Goal: Complete application form

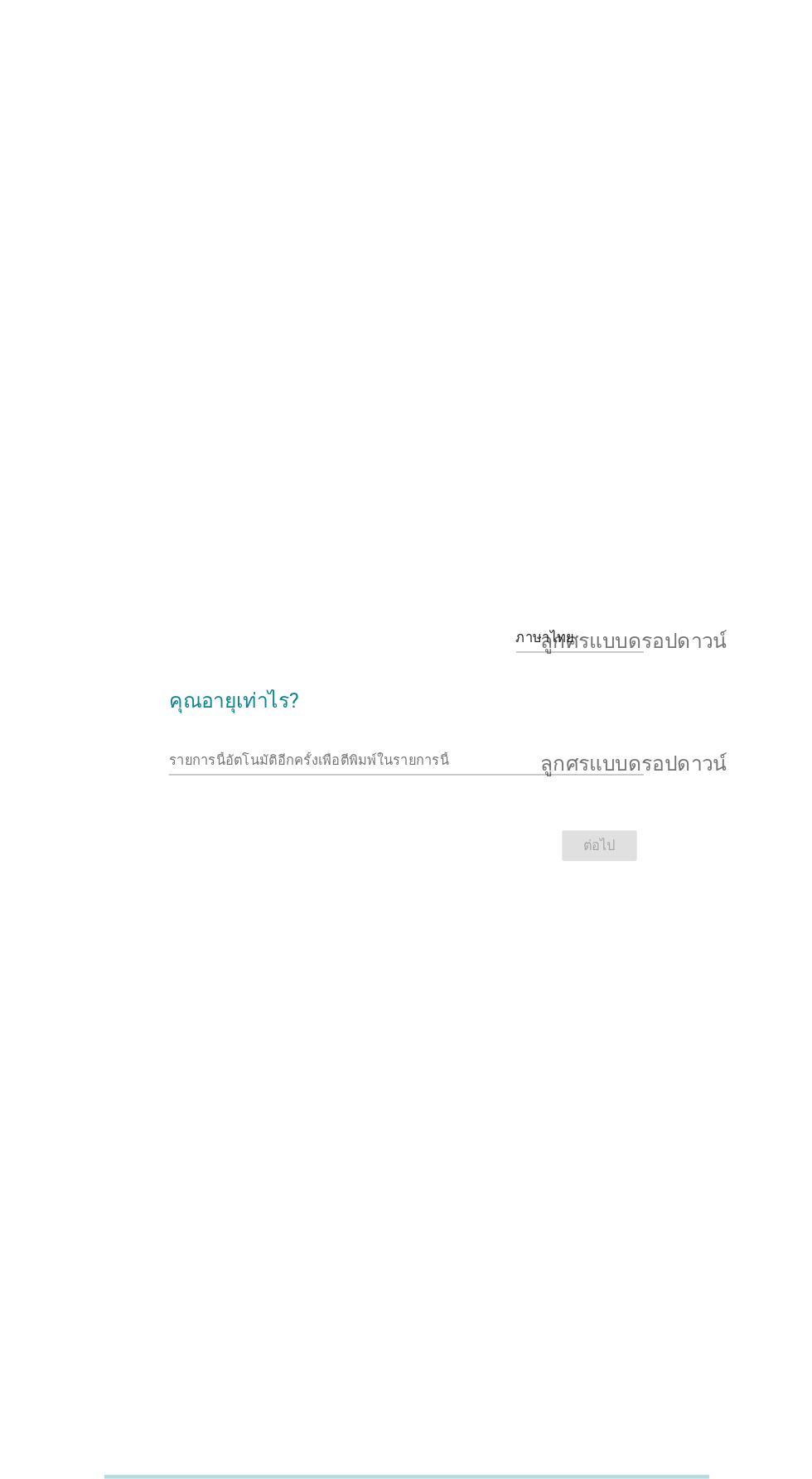
scroll to position [1, 0]
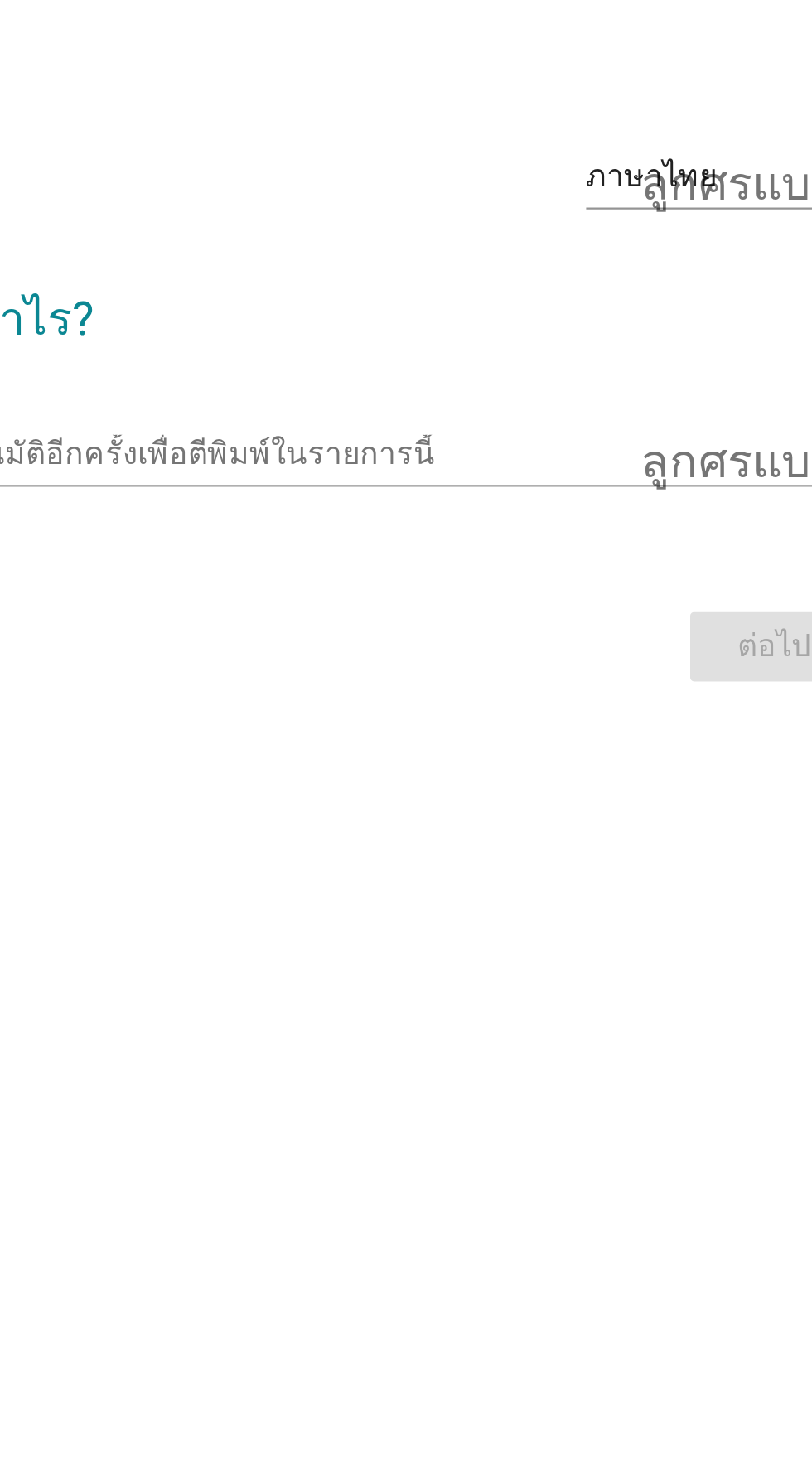
click at [437, 774] on input "รายการนี้อัตโนมัติอีกครั้งเพื่อตีพิมพ์ในรายการนี้" at bounding box center [394, 760] width 438 height 27
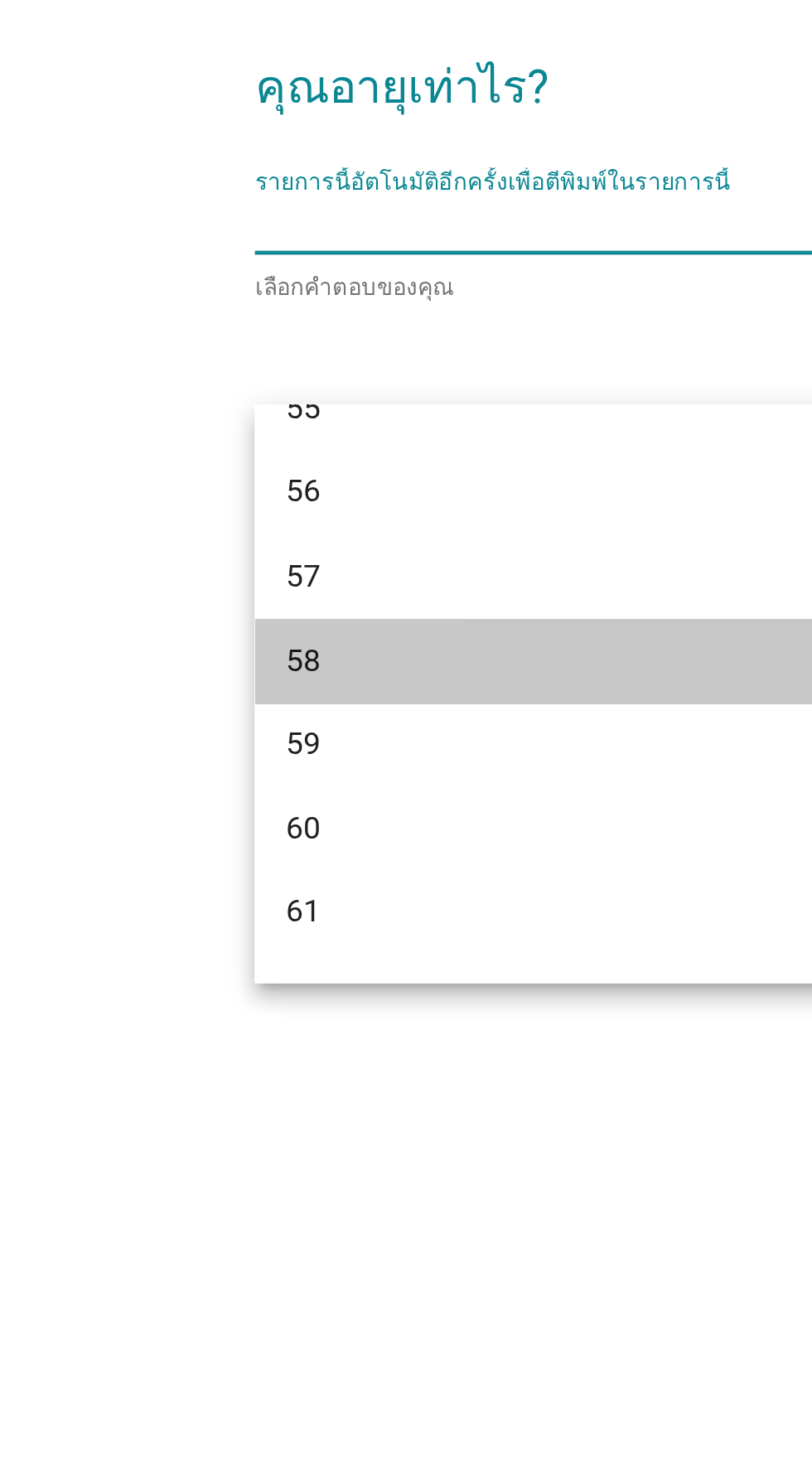
scroll to position [1473, 0]
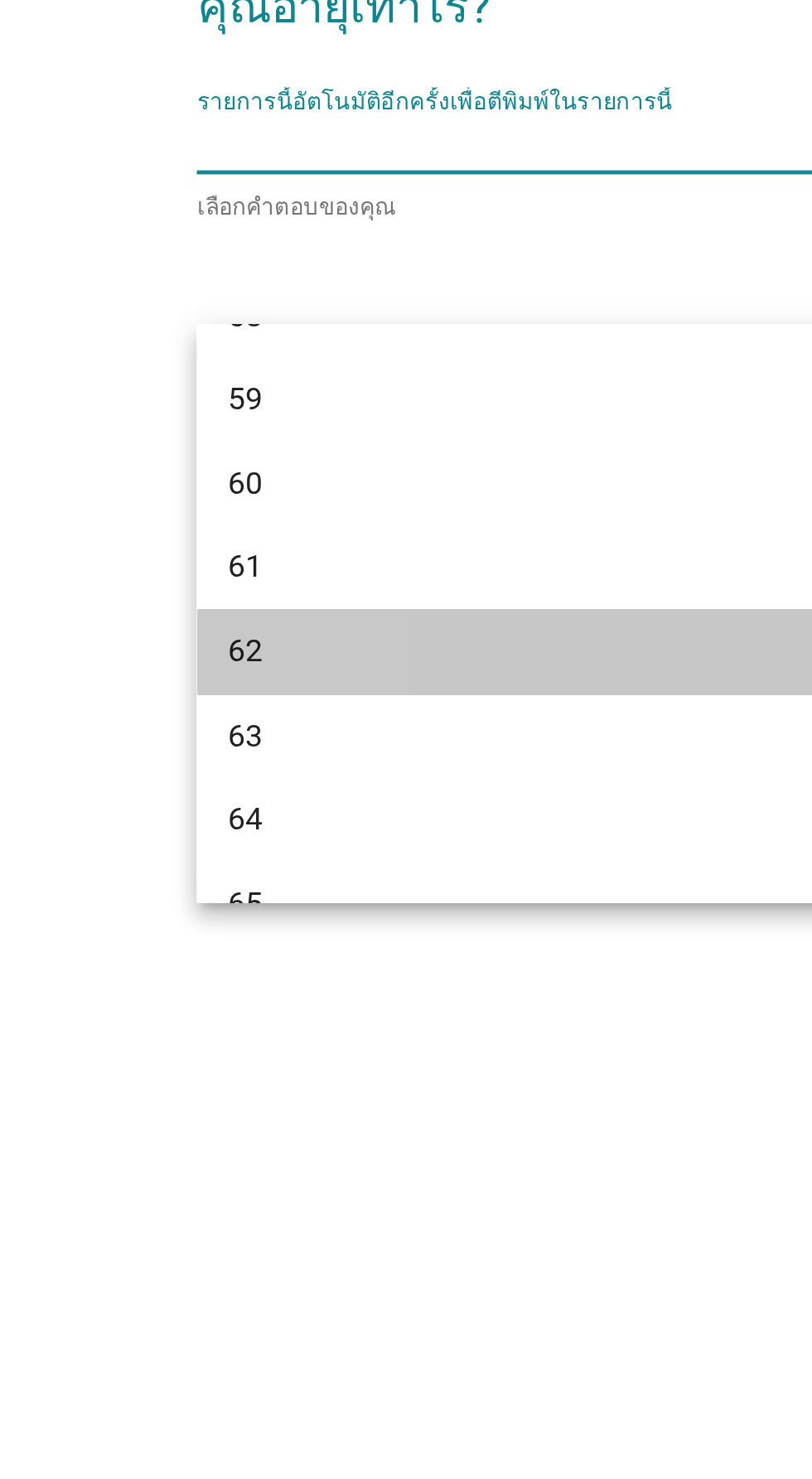
click at [244, 968] on div "62" at bounding box center [387, 978] width 398 height 20
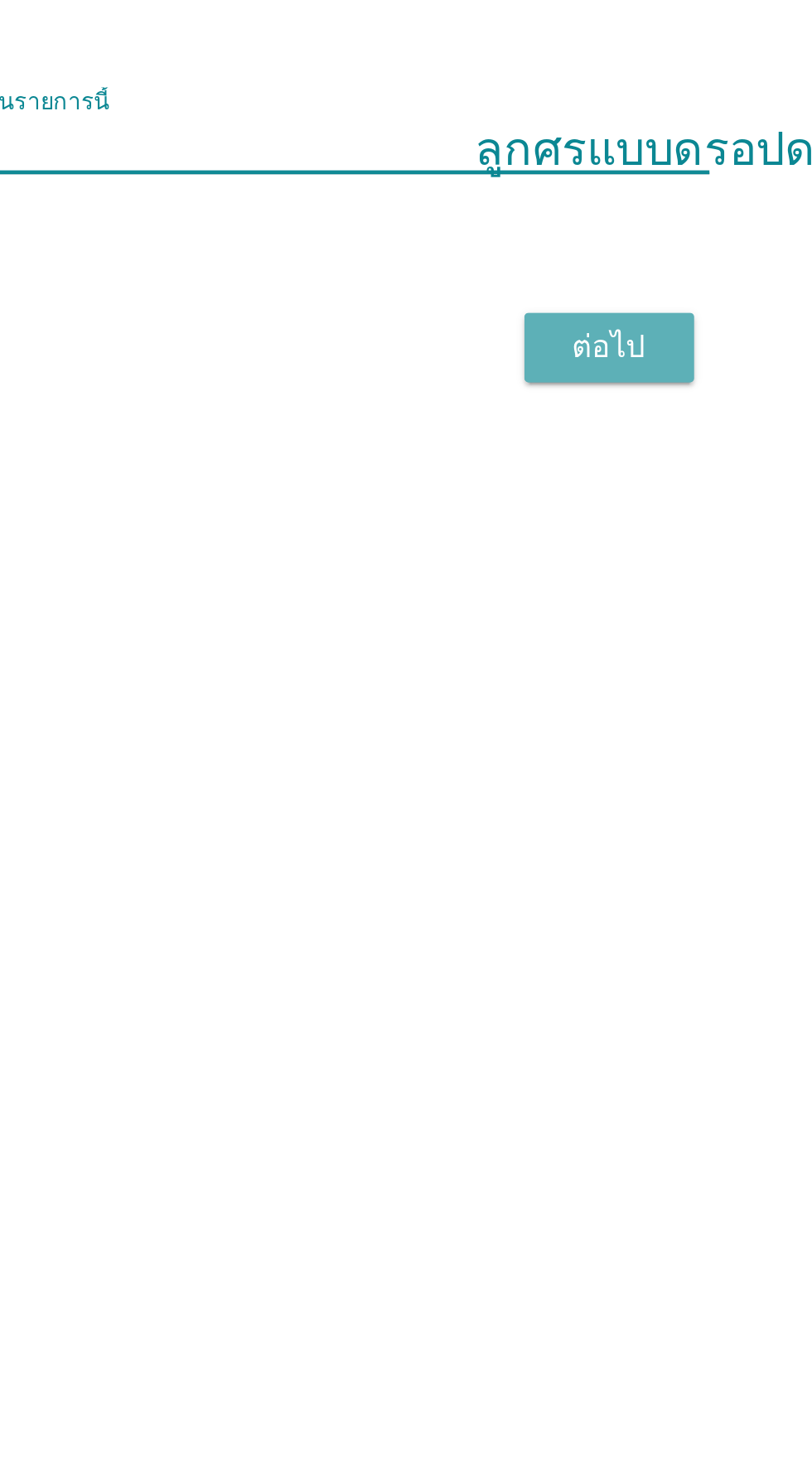
click at [605, 854] on font "ต่อไป" at bounding box center [593, 846] width 31 height 16
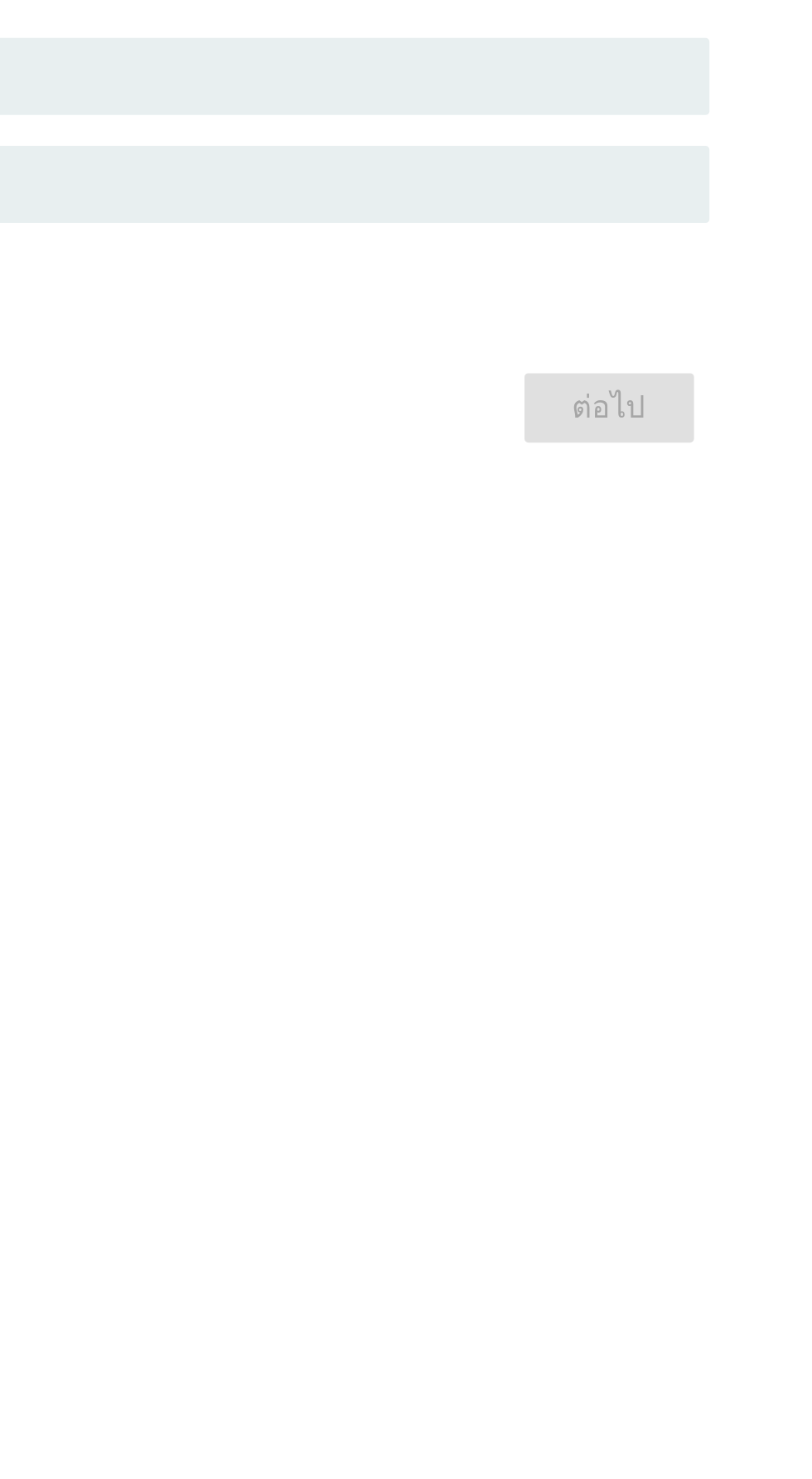
scroll to position [0, 0]
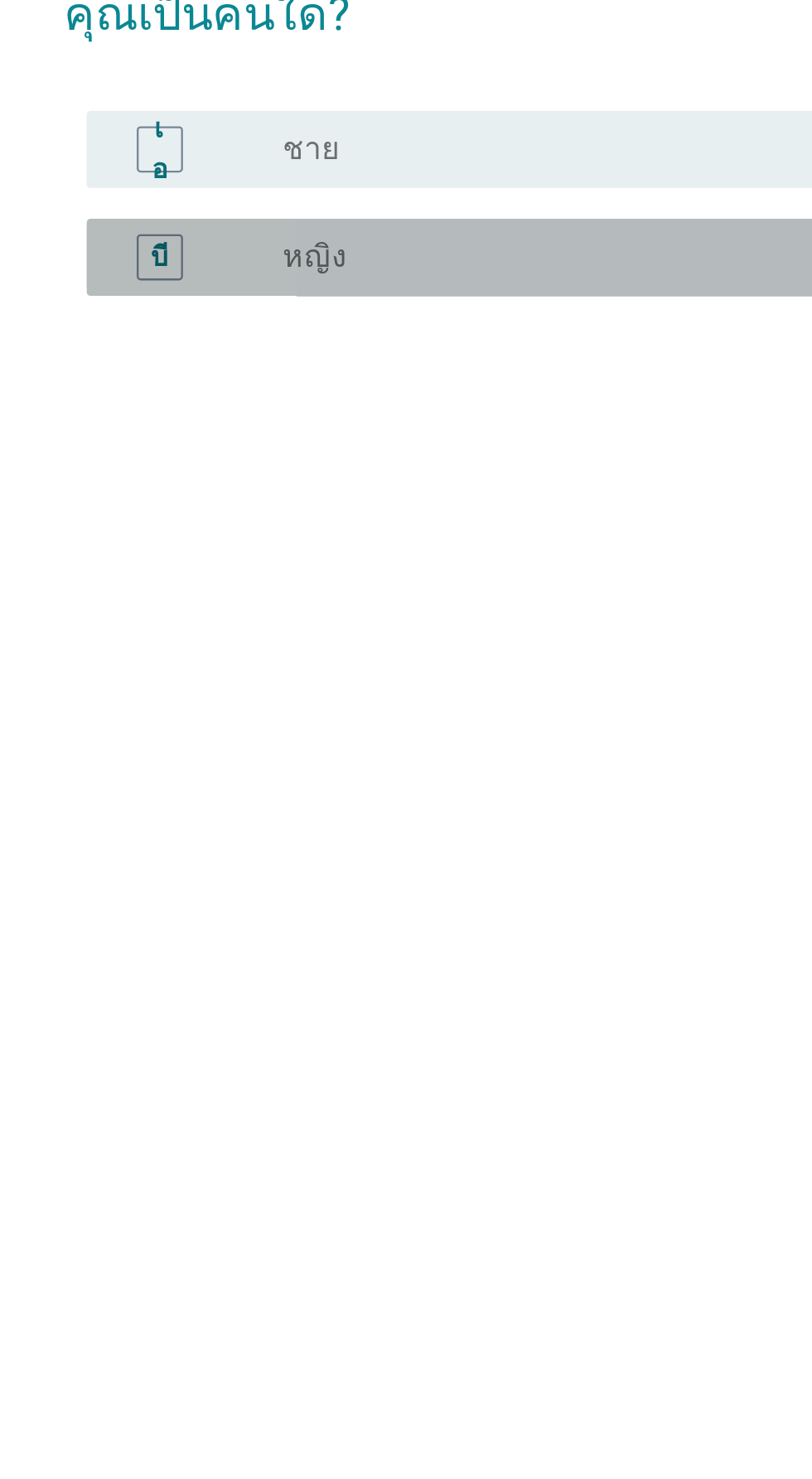
click at [319, 788] on div "ปุ่มวิทยุ[PERSON_NAME]เลือก หญิง" at bounding box center [446, 778] width 355 height 20
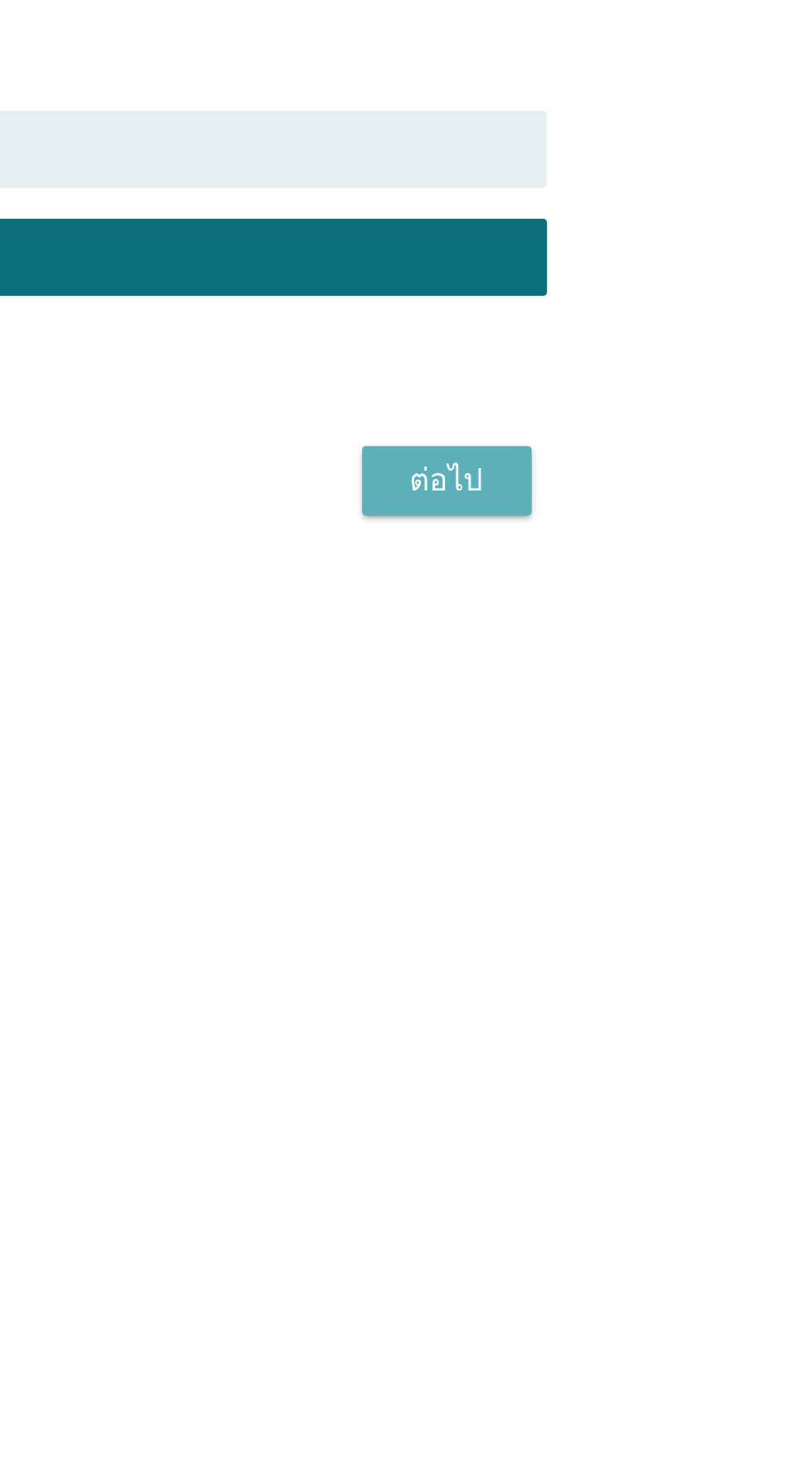
click at [600, 881] on font "ต่อไป" at bounding box center [593, 874] width 31 height 16
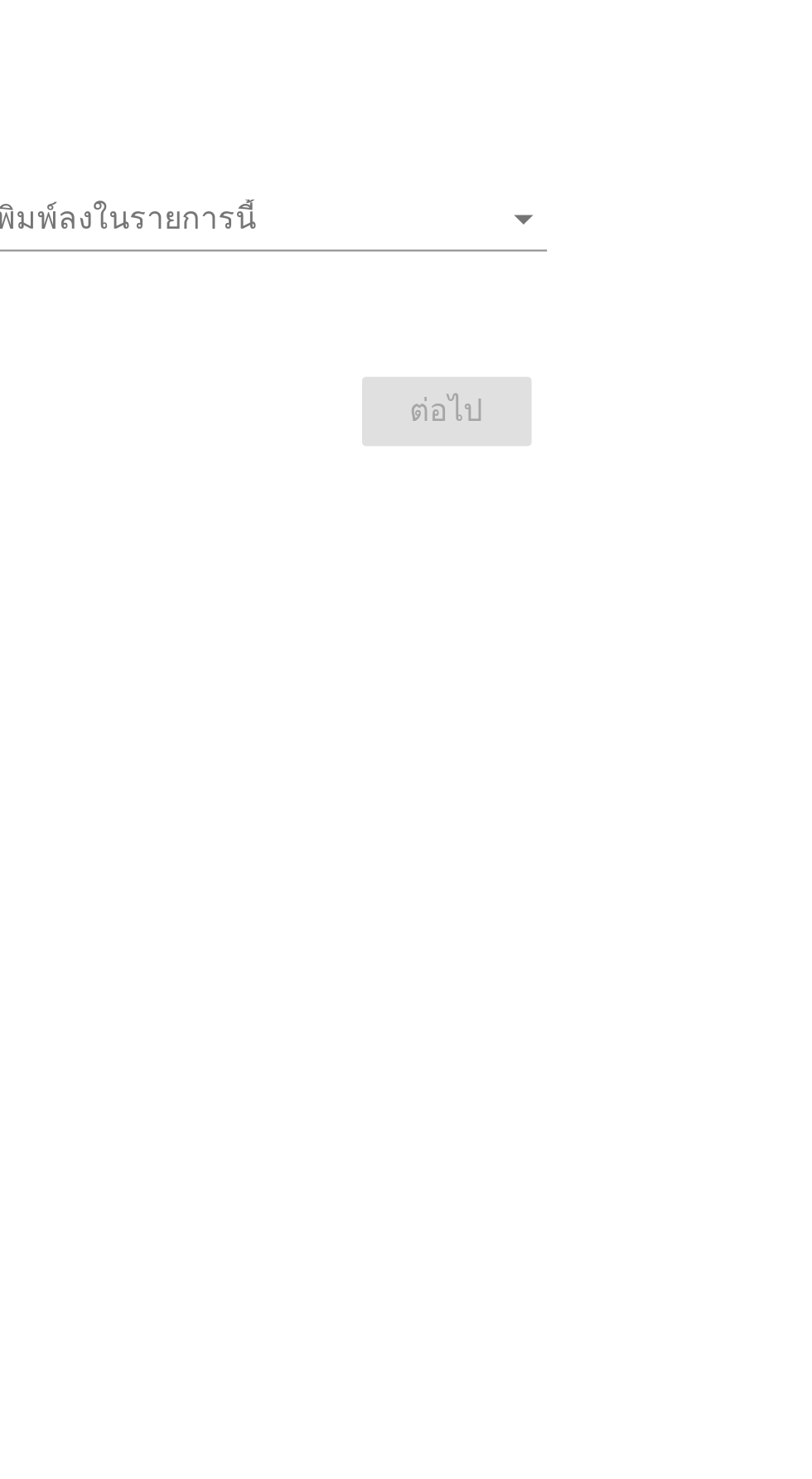
scroll to position [30, 0]
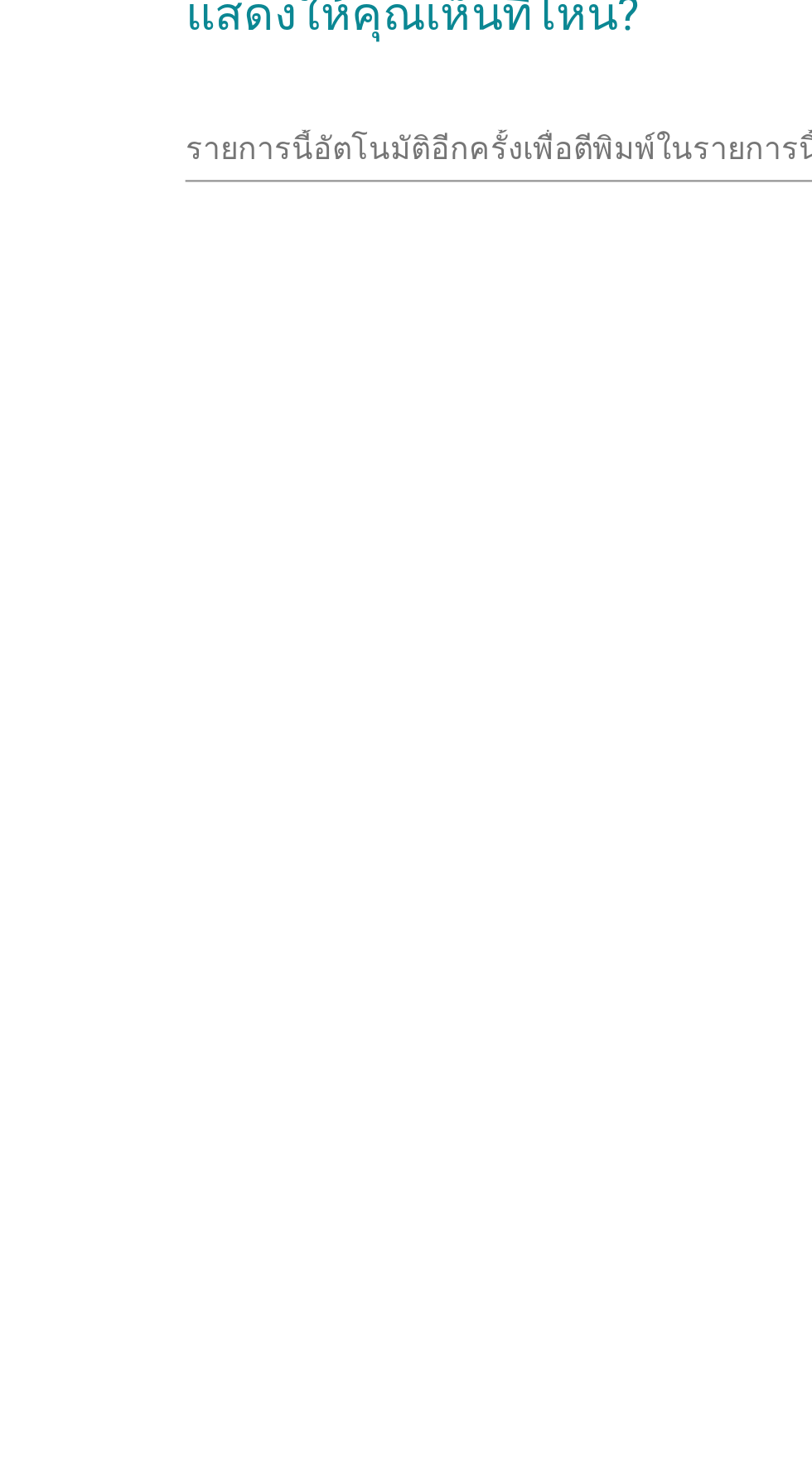
click at [355, 745] on input "รายการนี้อัตโนมัติอีกครั้งเพื่อตีพิมพ์ในรายการนี้" at bounding box center [394, 731] width 438 height 27
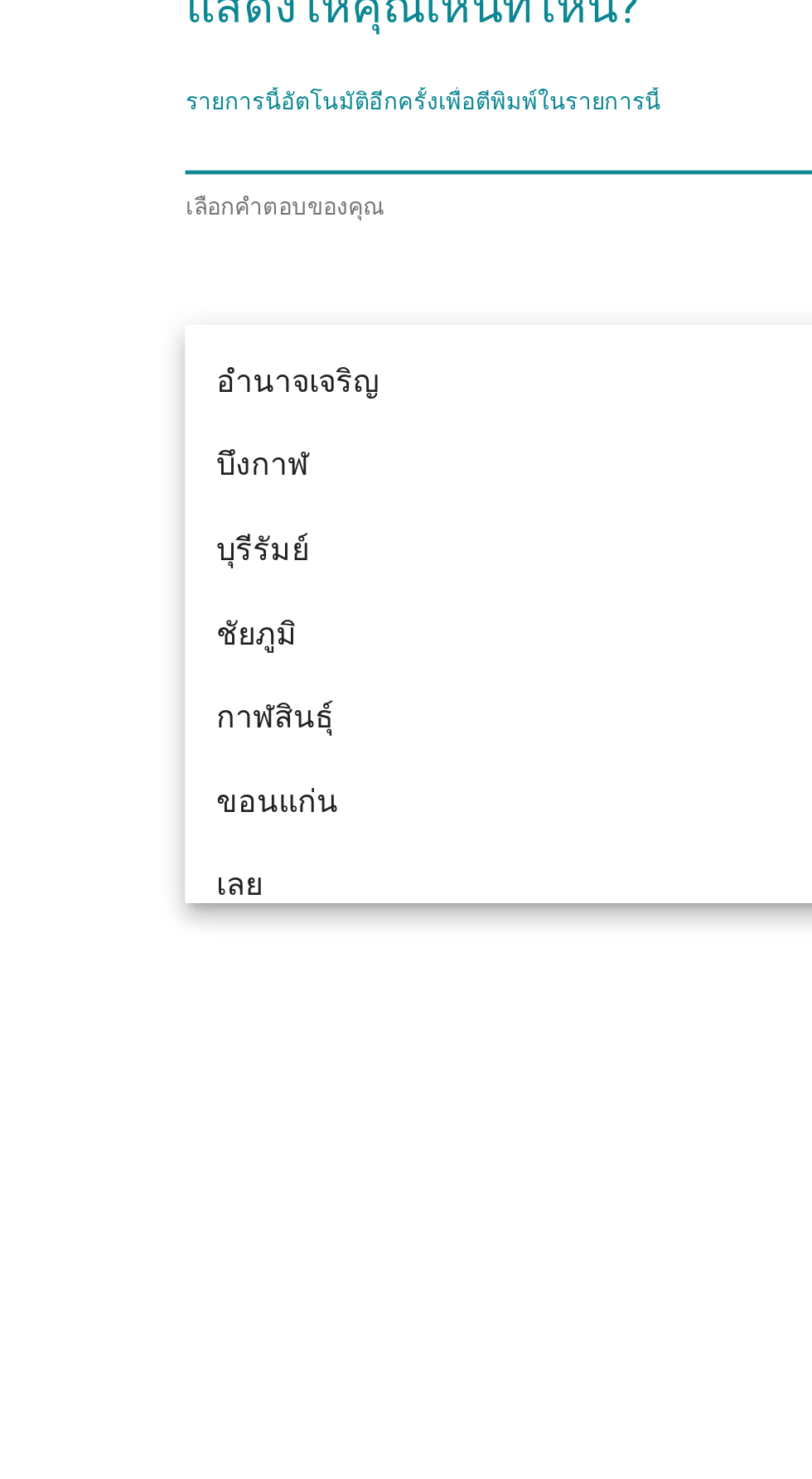
scroll to position [27, 0]
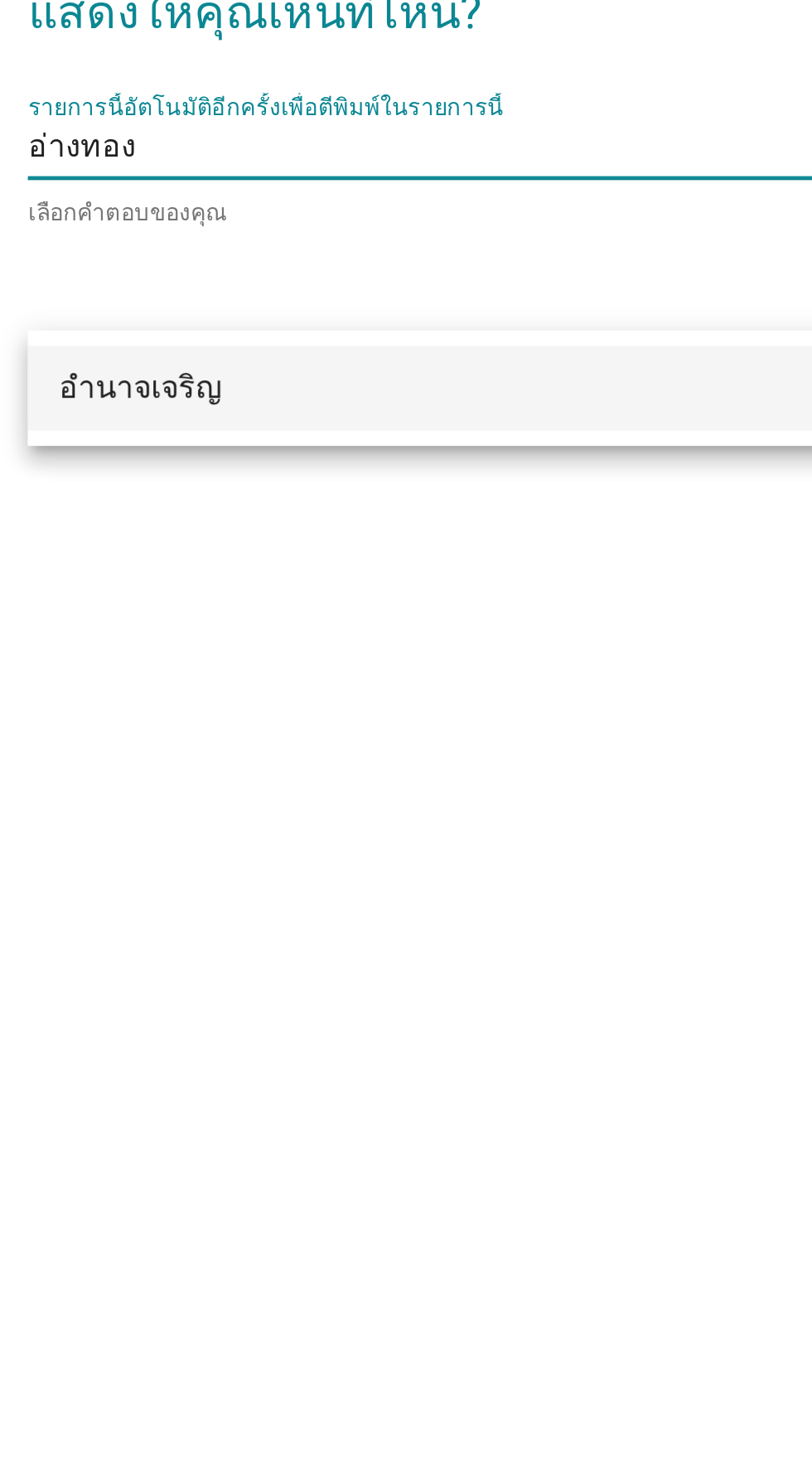
click at [348, 744] on input "อ่างทอง" at bounding box center [394, 730] width 438 height 27
type input "อ"
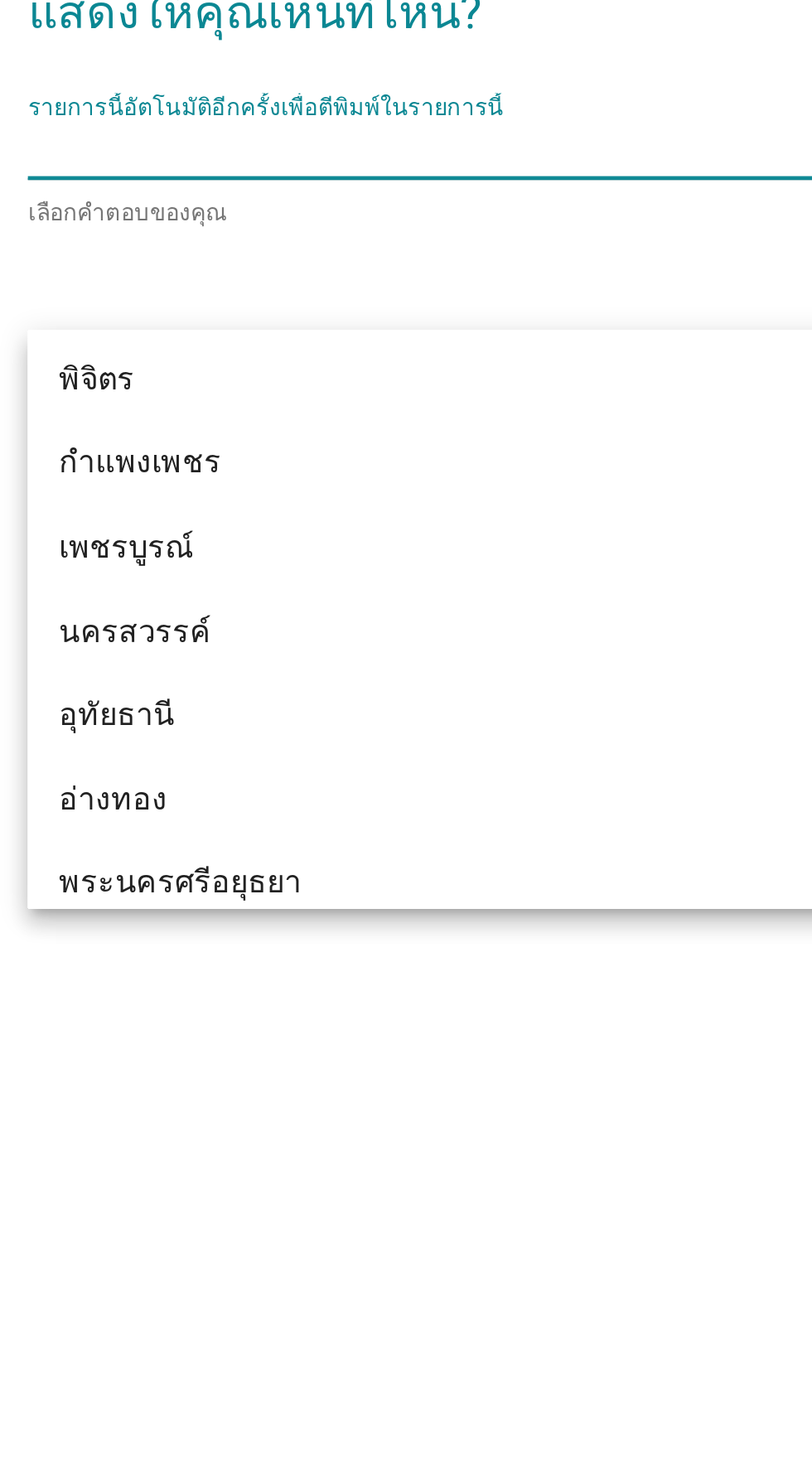
scroll to position [1163, 0]
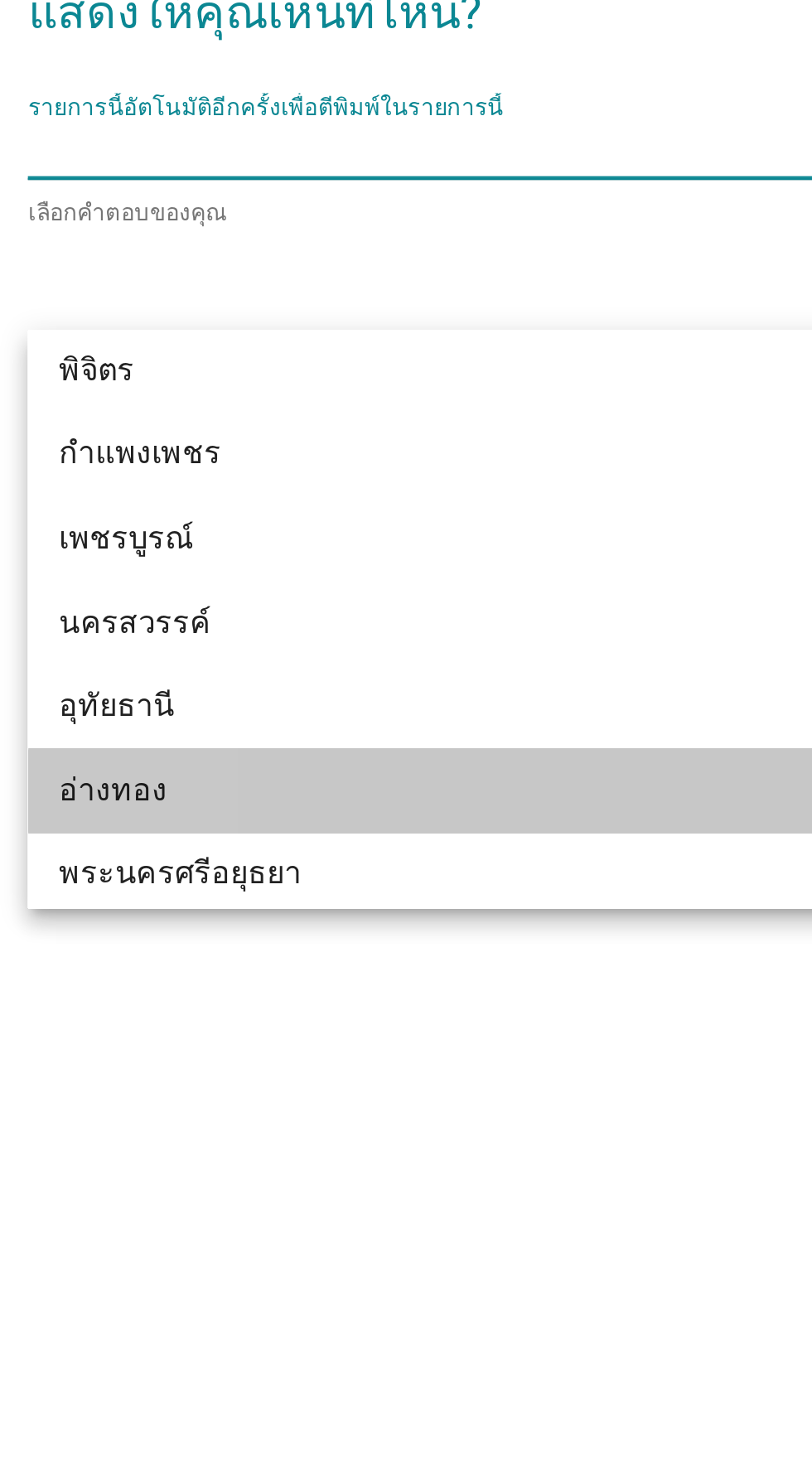
click at [269, 1007] on div "อ่างทอง" at bounding box center [387, 1007] width 398 height 20
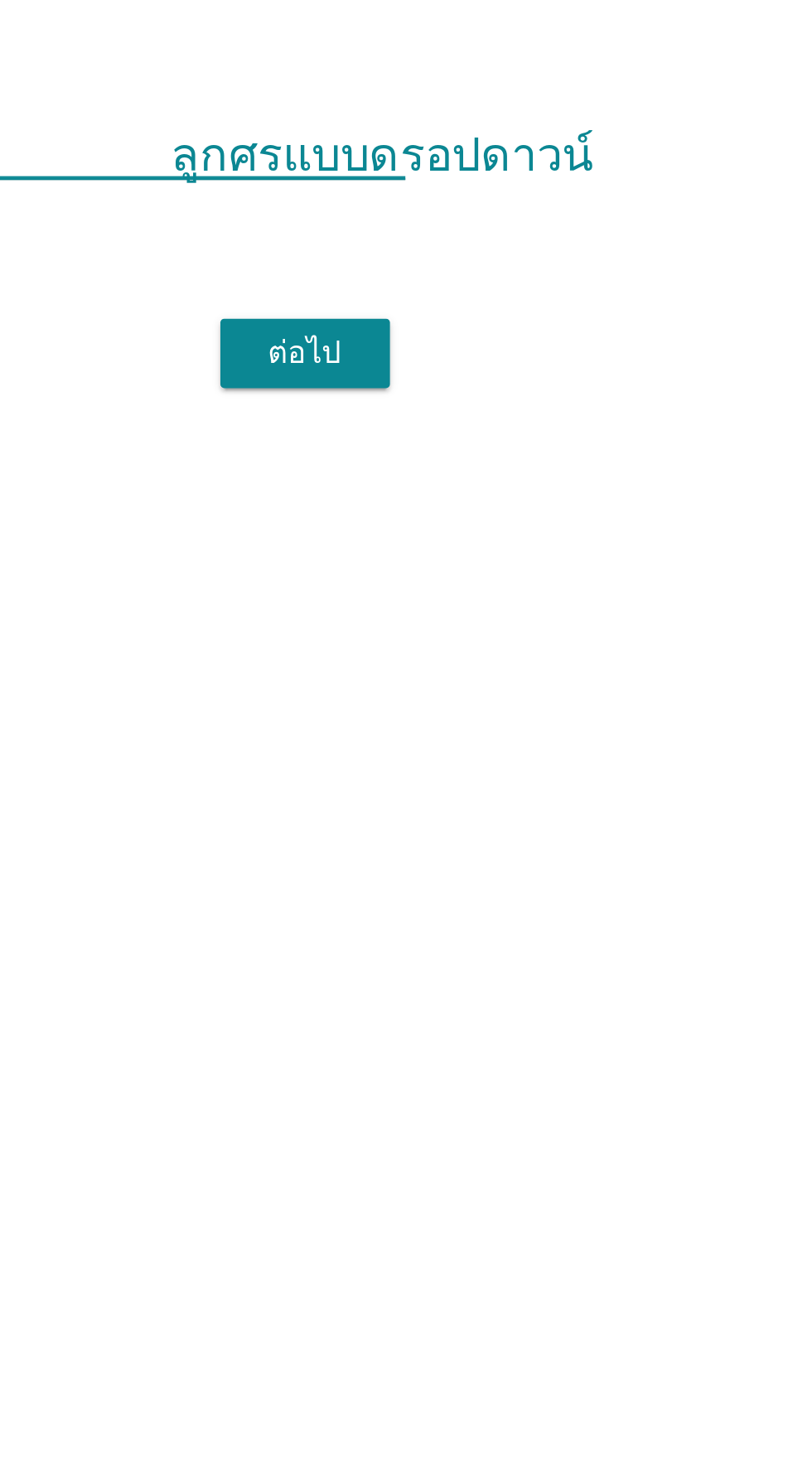
scroll to position [27, 0]
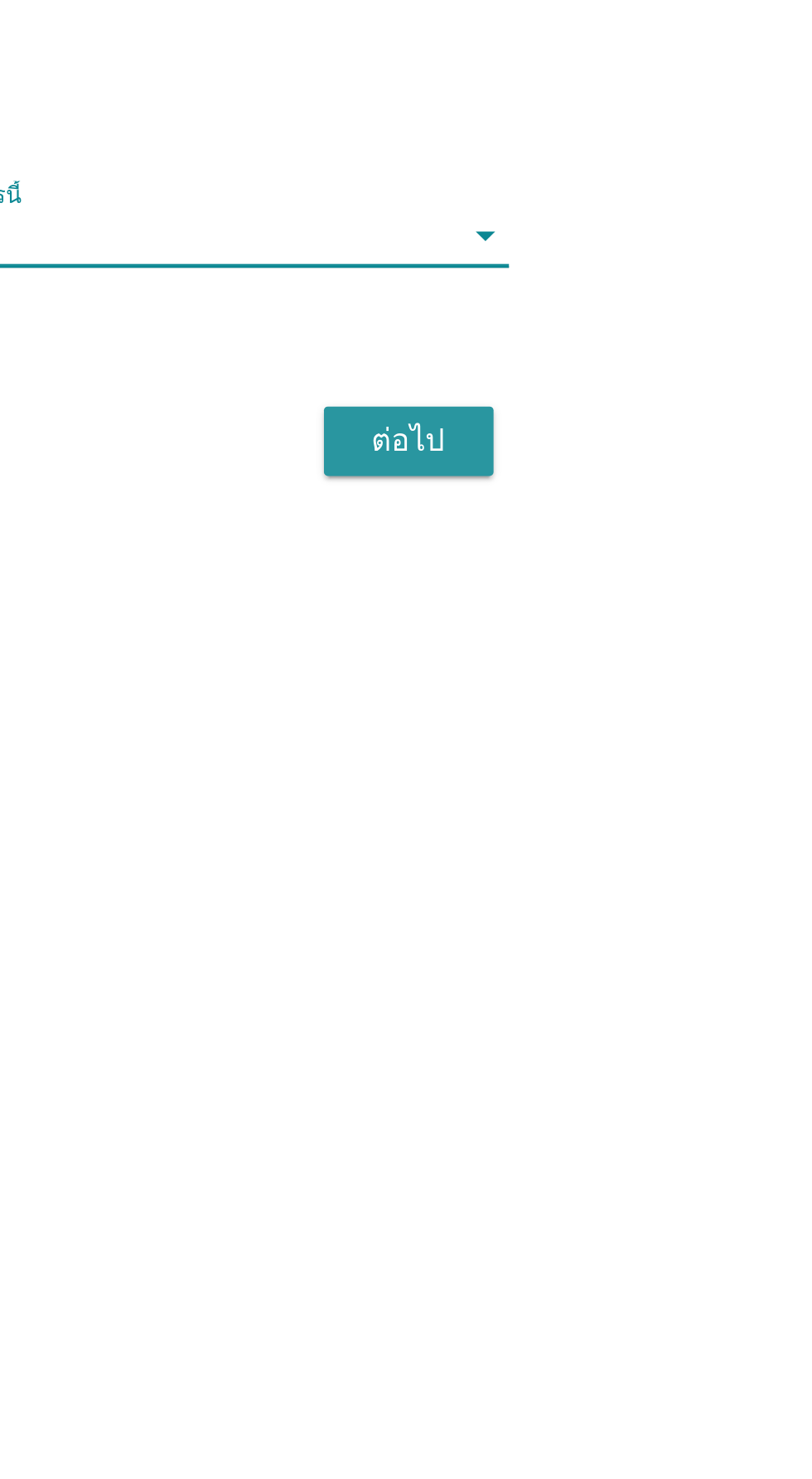
click at [601, 829] on div "ต่อไป" at bounding box center [594, 819] width 46 height 20
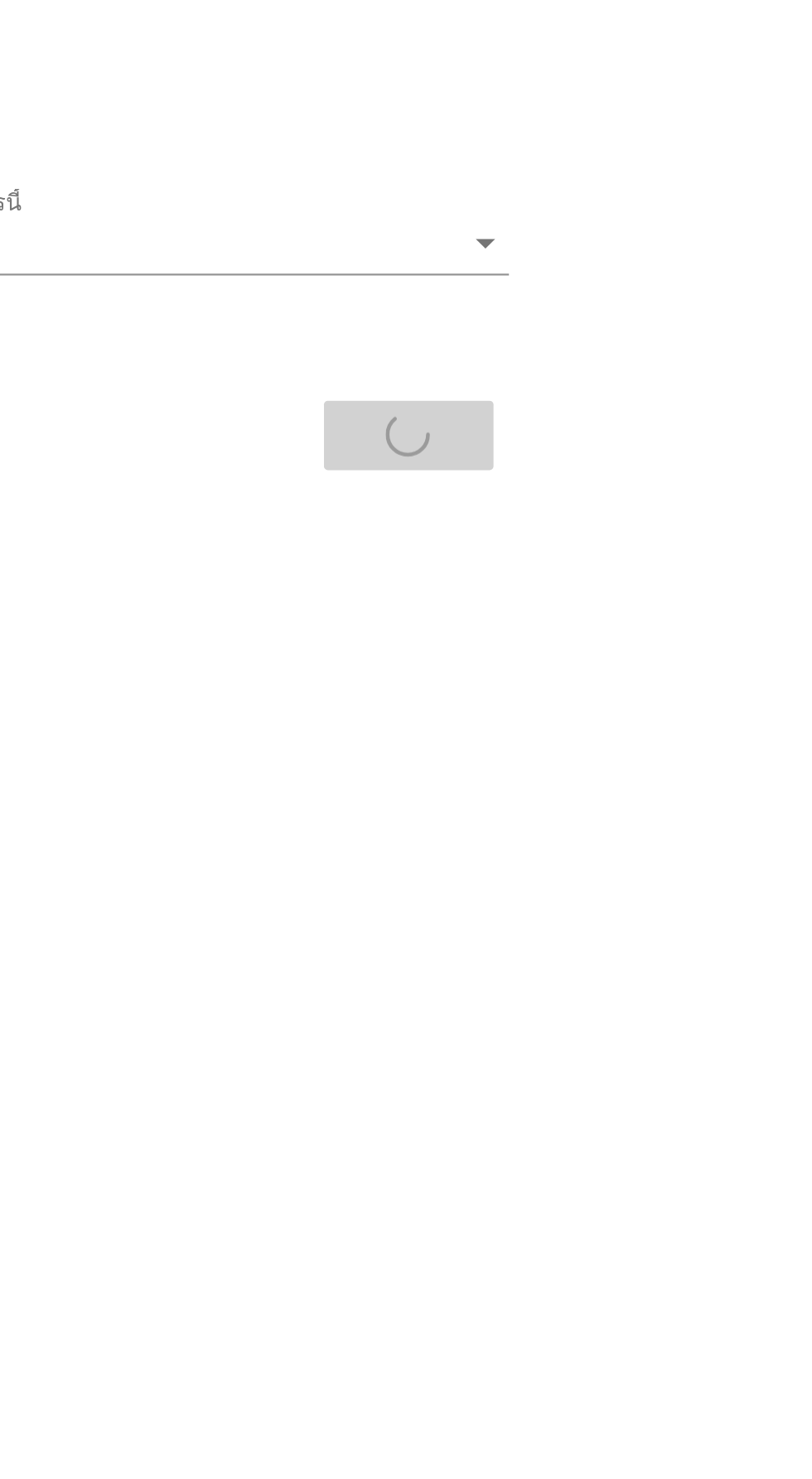
scroll to position [30, 0]
